Goal: Information Seeking & Learning: Learn about a topic

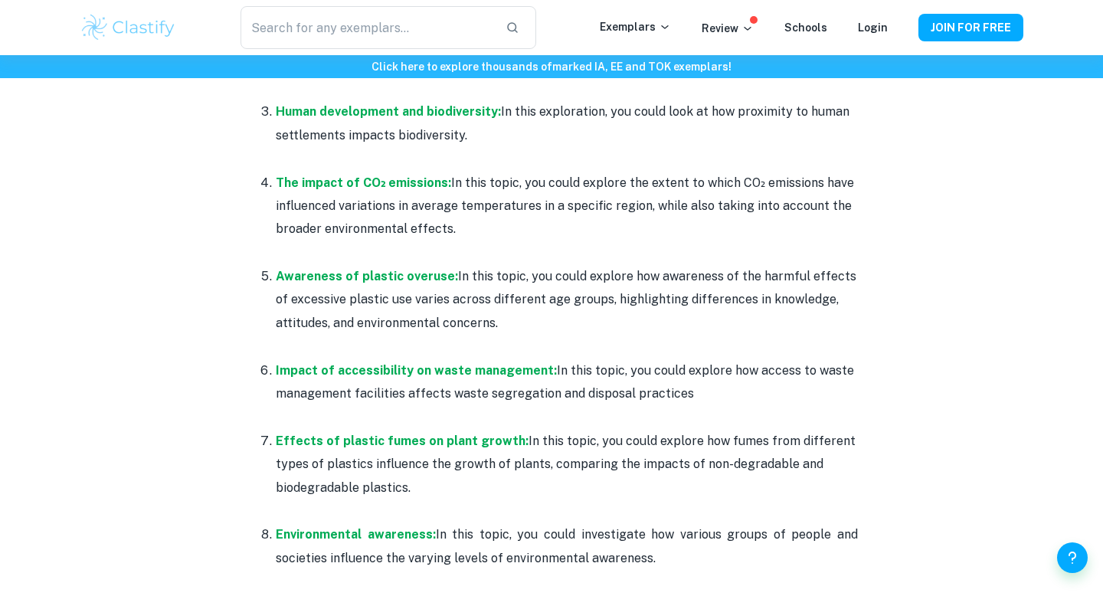
scroll to position [883, 0]
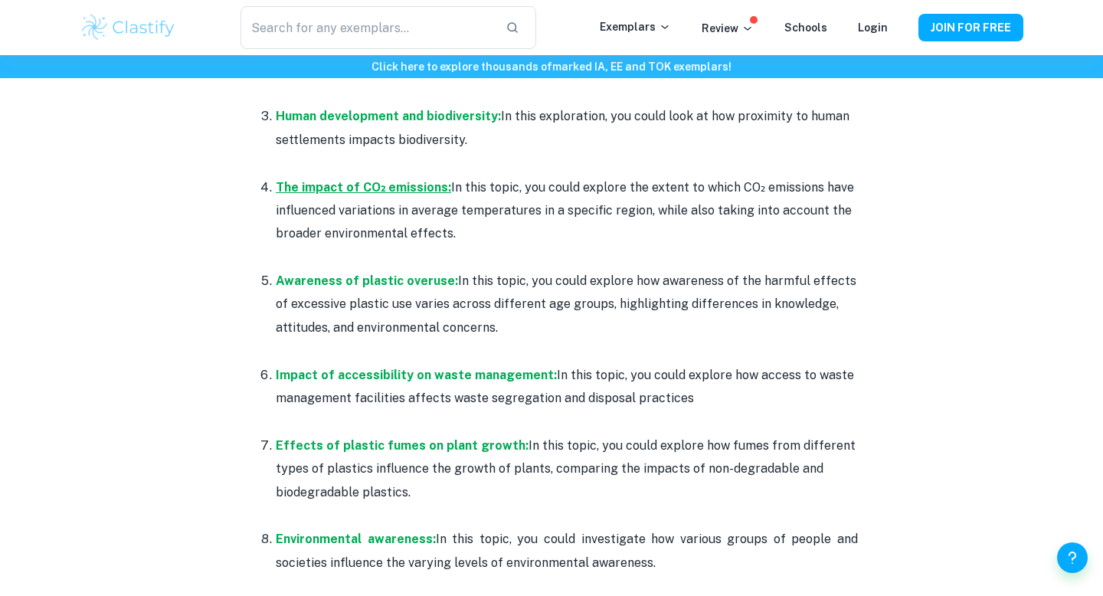
click at [393, 189] on strong "The impact of CO₂ emissions:" at bounding box center [363, 187] width 175 height 15
click at [391, 286] on strong "Awareness of plastic overuse:" at bounding box center [367, 281] width 182 height 15
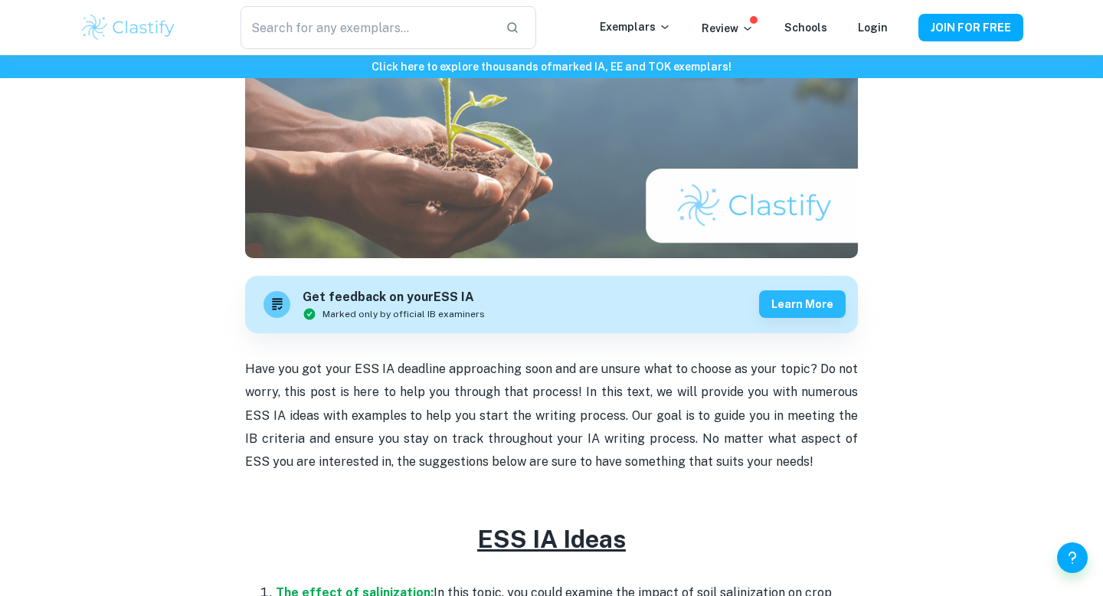
scroll to position [182, 0]
